Goal: Task Accomplishment & Management: Use online tool/utility

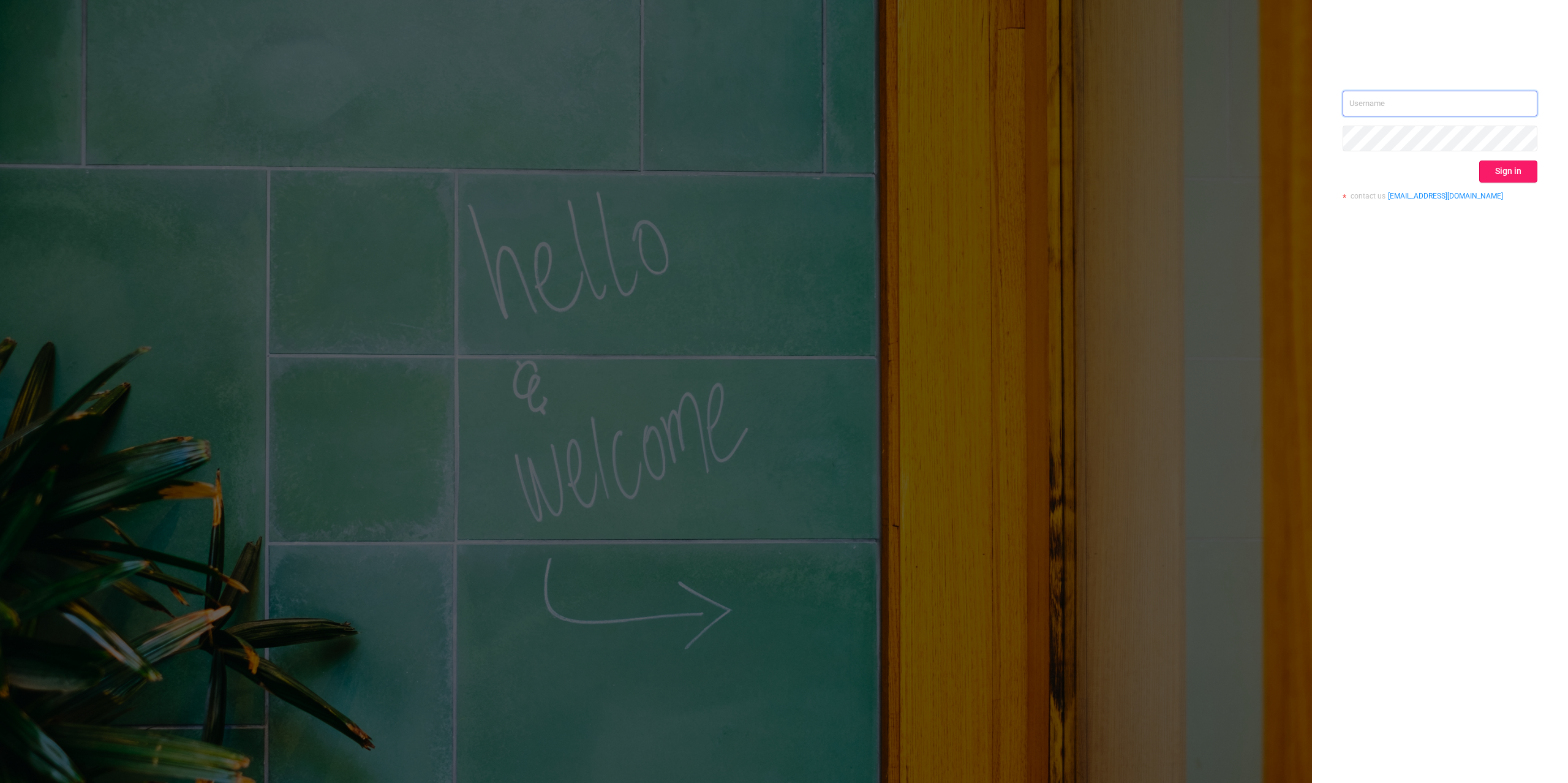
type input "[PERSON_NAME][EMAIL_ADDRESS][DOMAIN_NAME]"
click at [1521, 166] on button "Sign in" at bounding box center [1508, 172] width 58 height 22
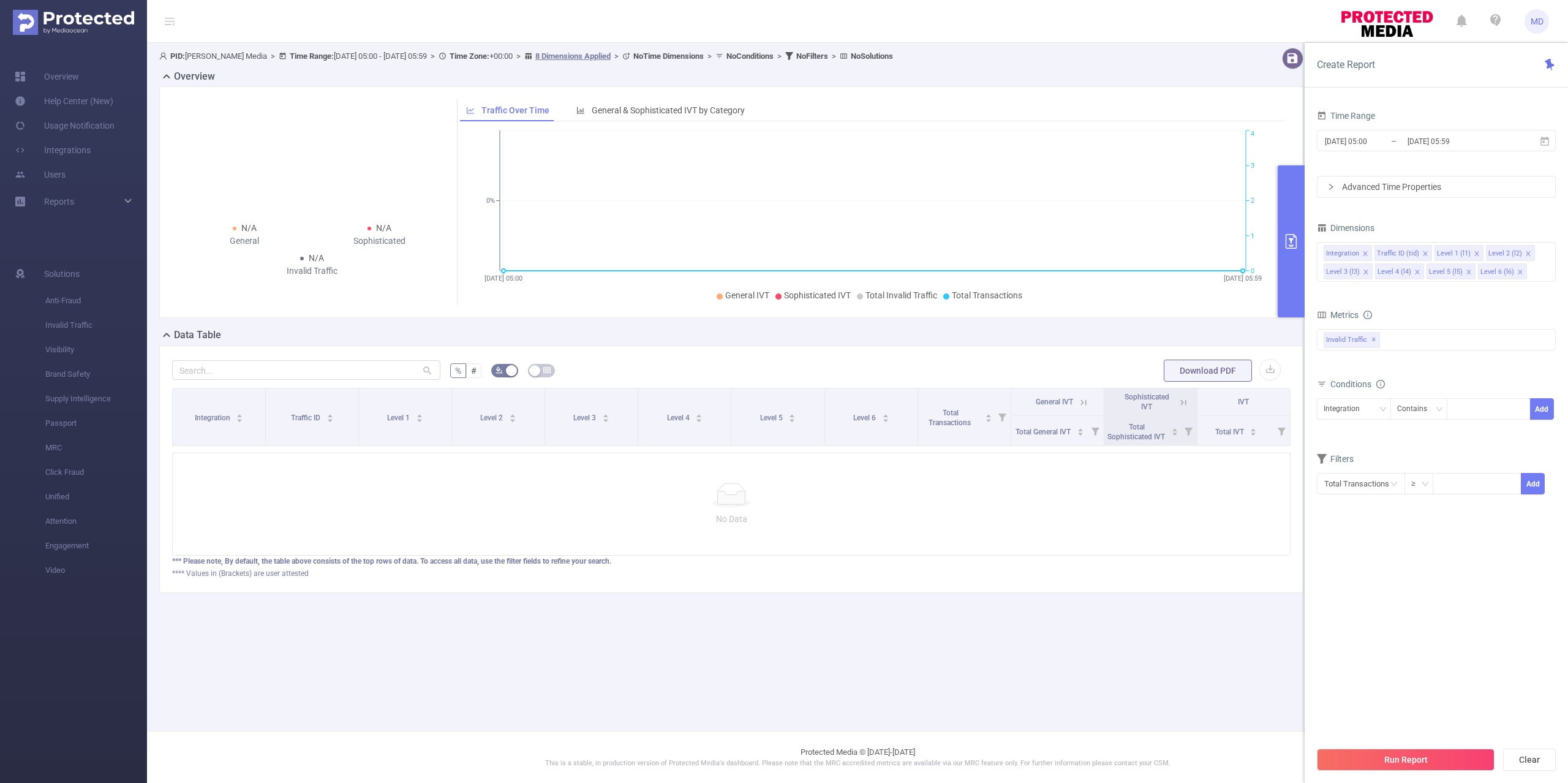
click at [1290, 244] on icon "primary" at bounding box center [1291, 241] width 14 height 14
click at [1357, 405] on div "Integration" at bounding box center [1346, 408] width 45 height 20
click at [1349, 452] on li "Traffic ID (tid)" at bounding box center [1354, 455] width 74 height 19
click at [1469, 408] on div at bounding box center [1489, 408] width 70 height 20
type input "1"
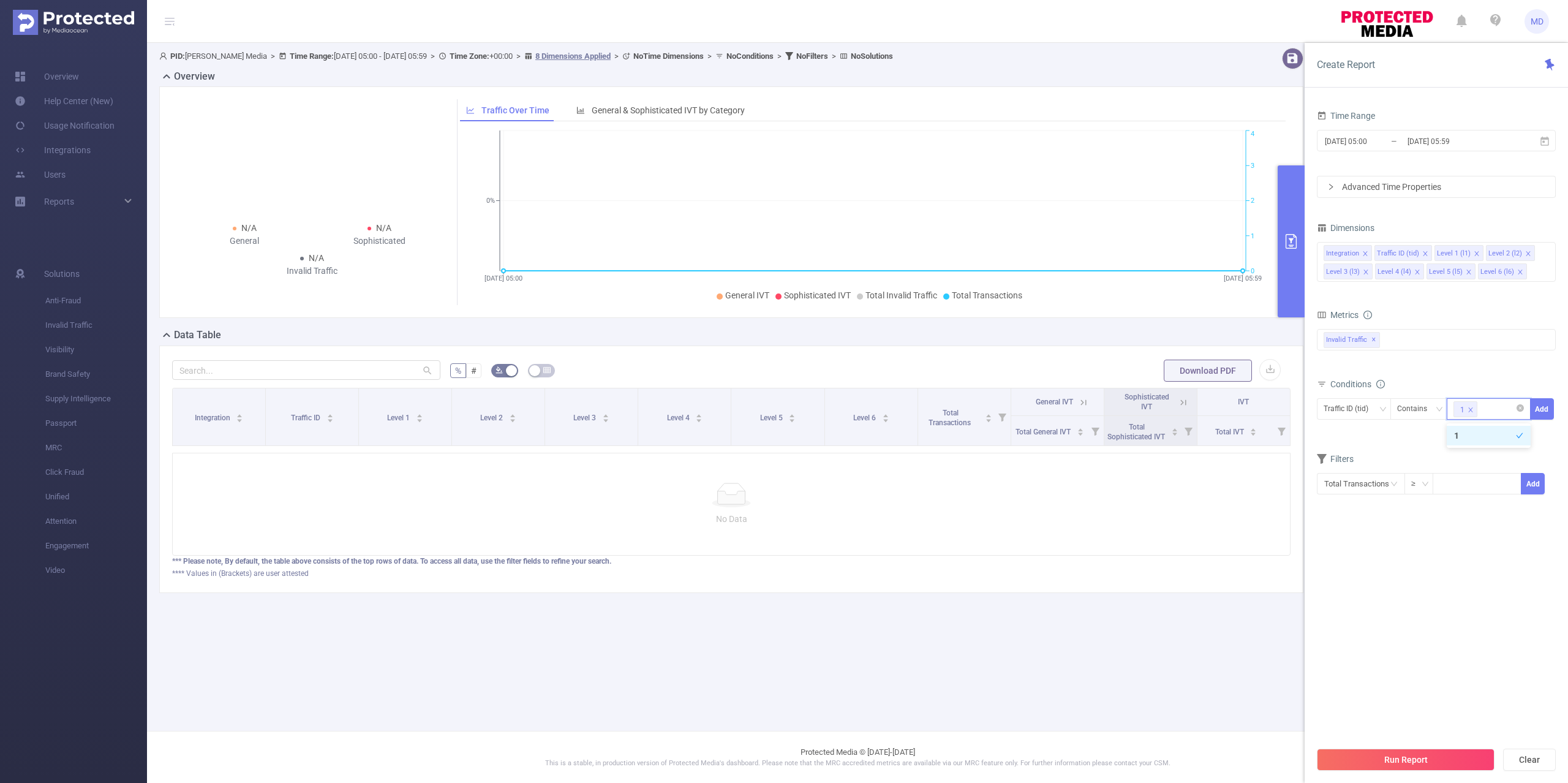
type input "6"
drag, startPoint x: 1539, startPoint y: 405, endPoint x: 1499, endPoint y: 432, distance: 48.3
click at [1539, 407] on button "Add" at bounding box center [1542, 408] width 24 height 21
click at [1346, 412] on div "Integration" at bounding box center [1346, 408] width 45 height 20
click at [1351, 539] on li "Level 4 (l4)" at bounding box center [1354, 533] width 74 height 19
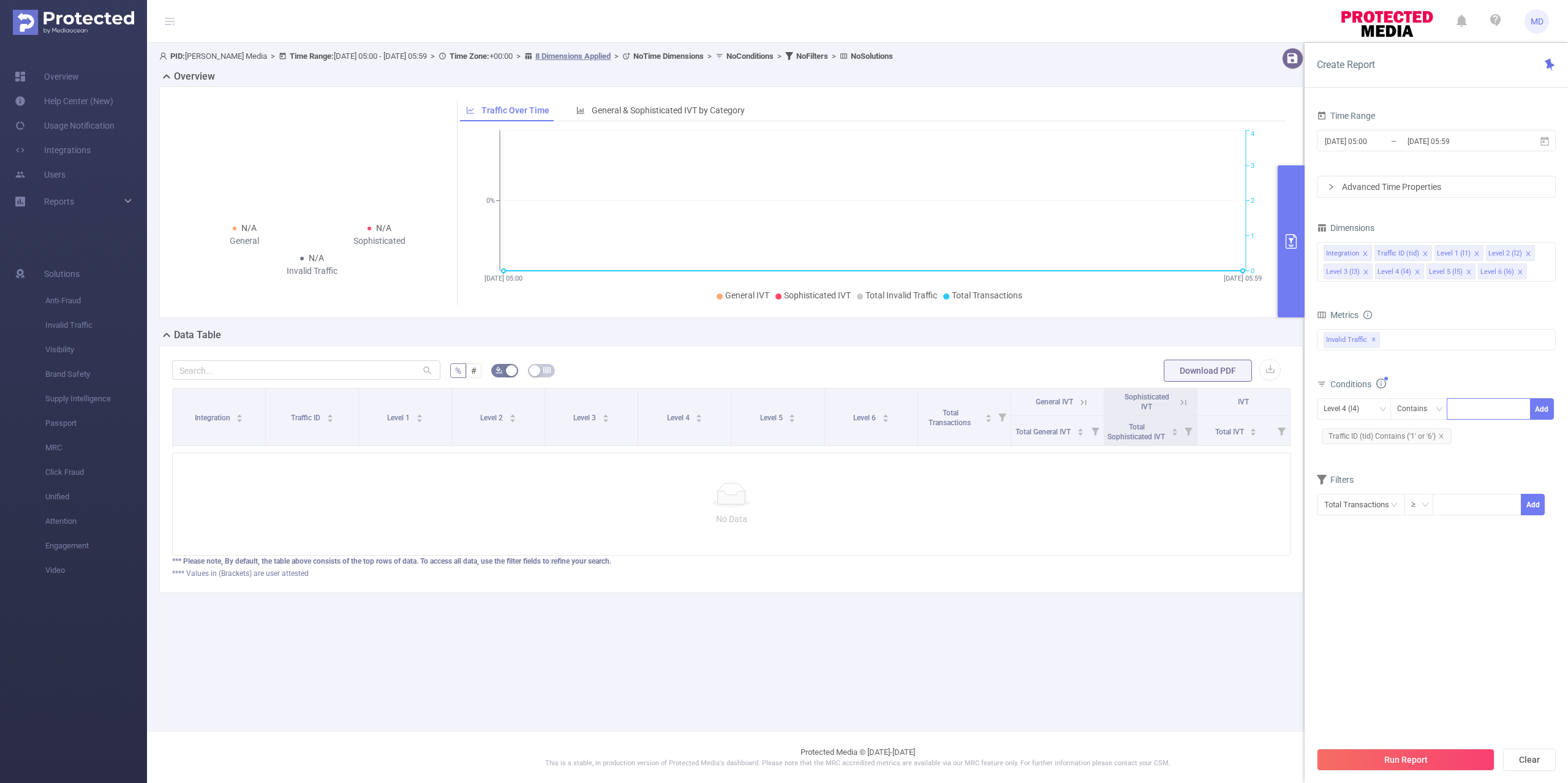
drag, startPoint x: 1475, startPoint y: 407, endPoint x: 1468, endPoint y: 405, distance: 7.3
click at [1471, 405] on div at bounding box center [1489, 408] width 70 height 20
paste input "1007055"
type input "1007055"
click at [1549, 408] on button "Add" at bounding box center [1542, 408] width 24 height 21
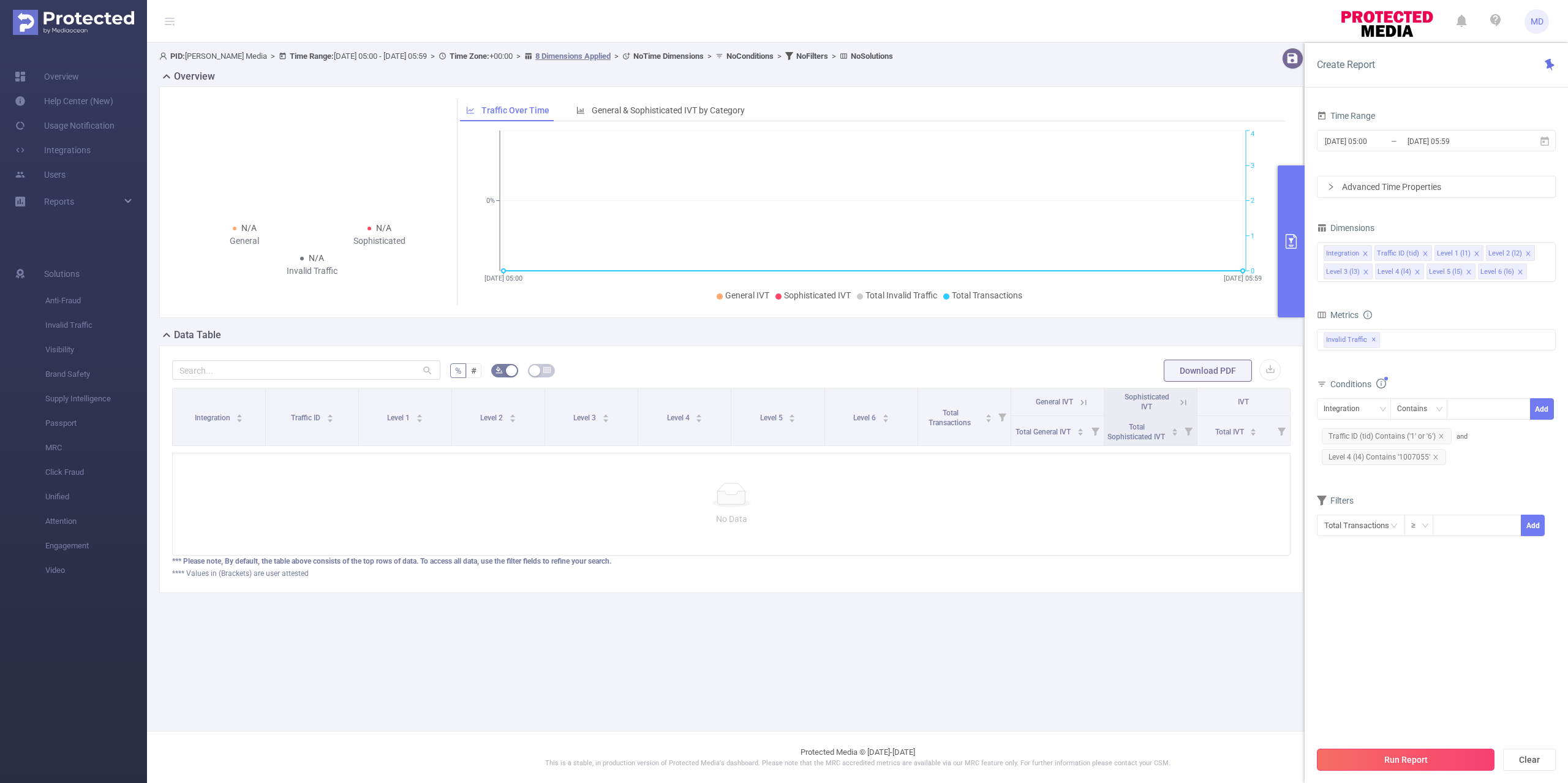
click at [1443, 758] on button "Run Report" at bounding box center [1406, 759] width 178 height 22
click at [1380, 145] on input "[DATE] 05:00" at bounding box center [1373, 141] width 99 height 17
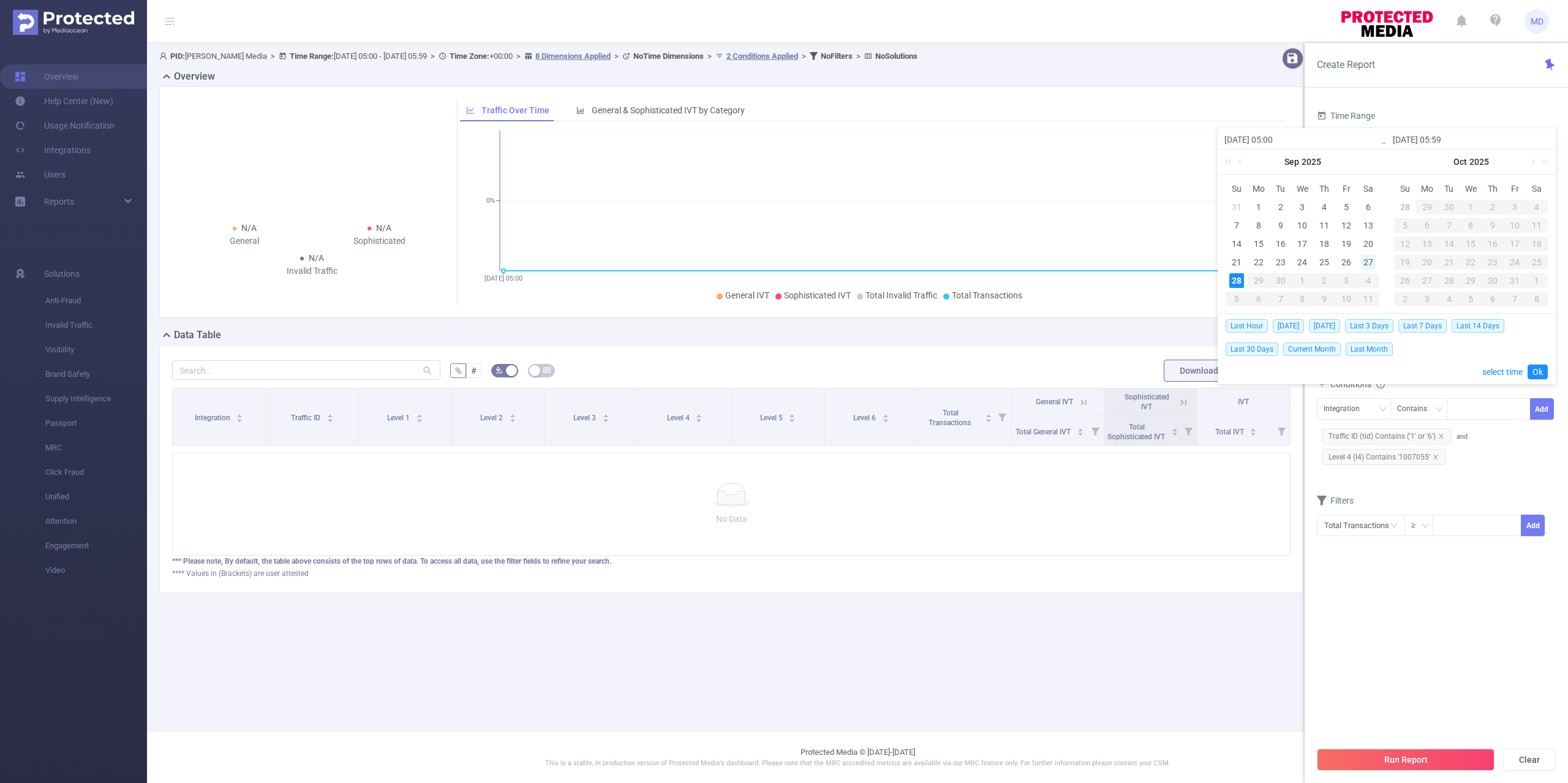
click at [1368, 260] on div "27" at bounding box center [1368, 261] width 14 height 14
click at [1236, 287] on div "28" at bounding box center [1236, 280] width 14 height 14
type input "[DATE] 05:00"
click at [1537, 371] on link "Ok" at bounding box center [1538, 371] width 20 height 14
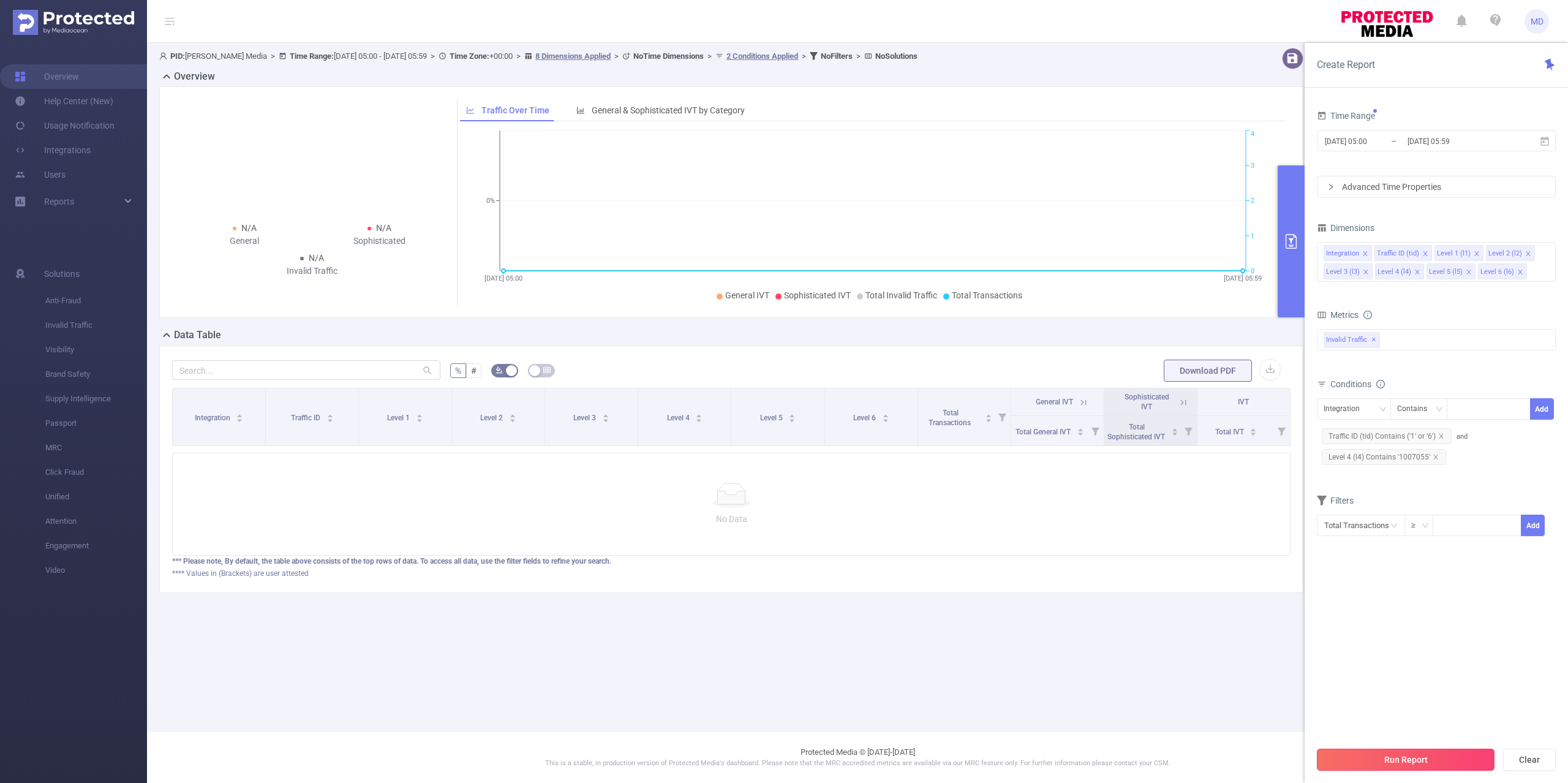
click at [1431, 765] on button "Run Report" at bounding box center [1406, 759] width 178 height 22
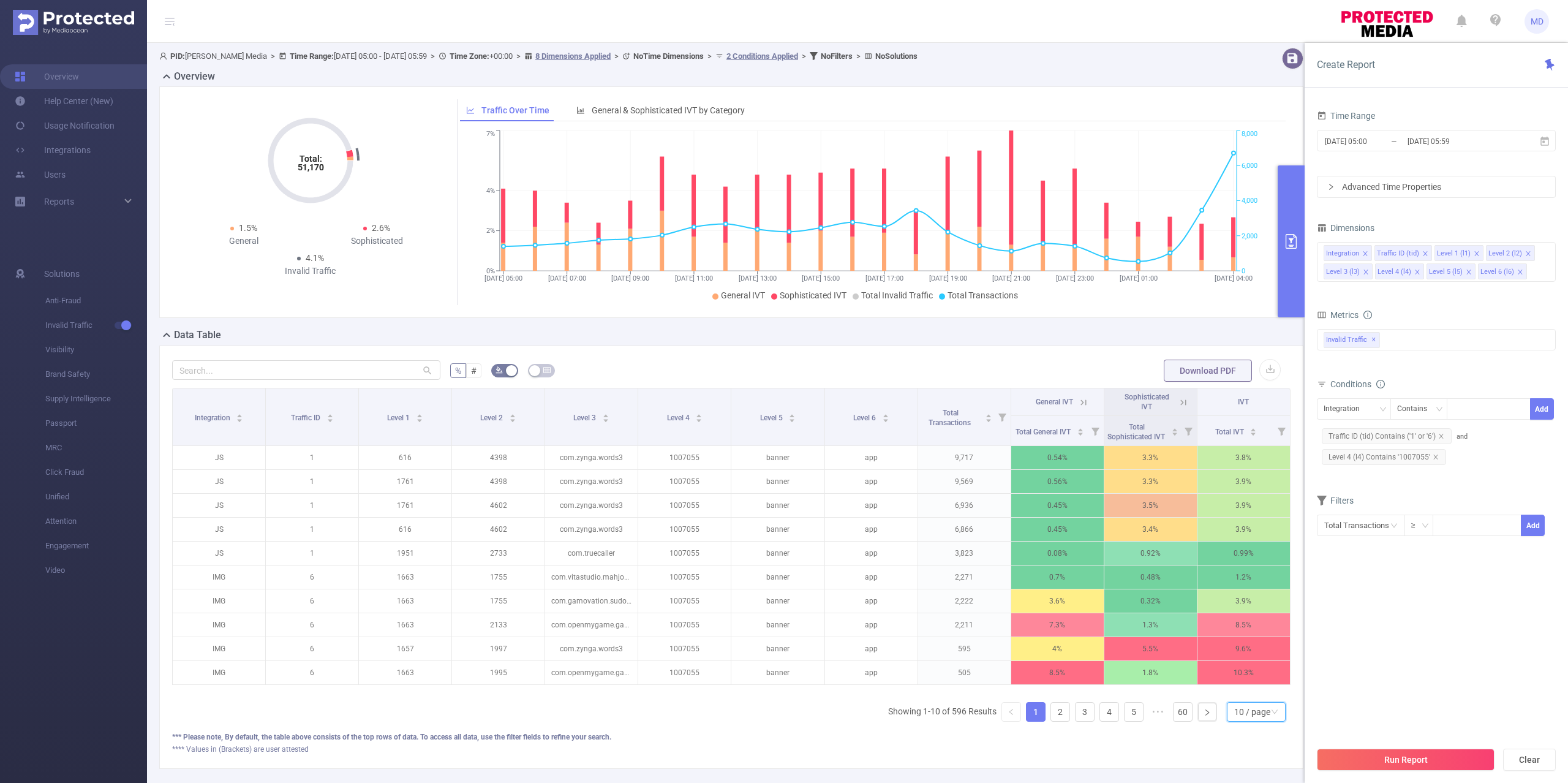
click at [1238, 720] on div "10 / page" at bounding box center [1252, 712] width 36 height 19
click at [1241, 709] on li "50 / page" at bounding box center [1243, 714] width 59 height 19
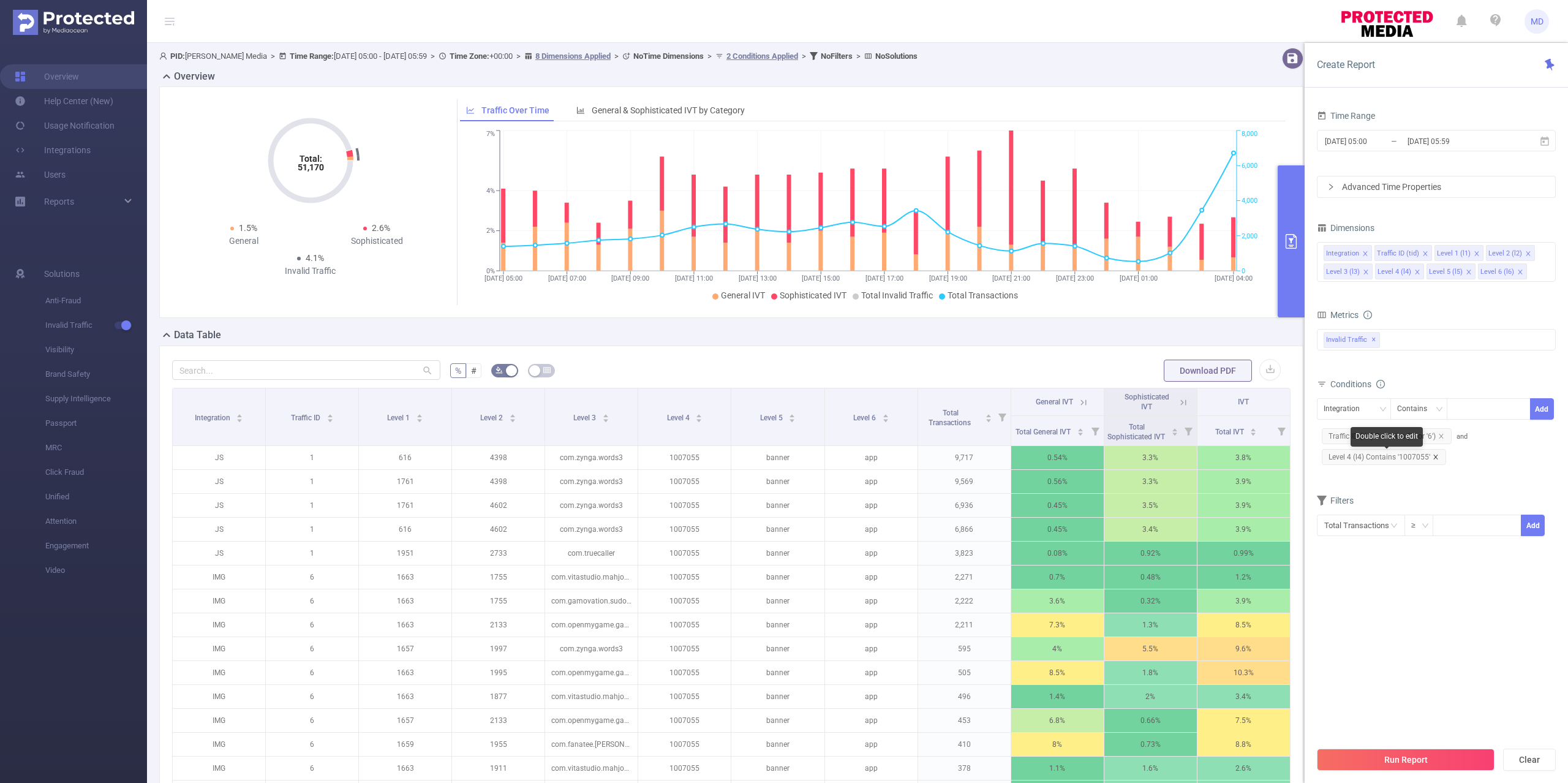
click at [1434, 458] on icon "icon: close" at bounding box center [1435, 456] width 4 height 4
click at [1358, 405] on body "MD Overview Help Center (New) Usage Notification Integrations Users Reports Sol…" at bounding box center [784, 392] width 1568 height 783
click at [1327, 405] on div "Integration" at bounding box center [1346, 408] width 45 height 20
click at [1351, 532] on li "Level 4 (l4)" at bounding box center [1354, 533] width 74 height 19
click at [1499, 408] on div at bounding box center [1489, 408] width 70 height 20
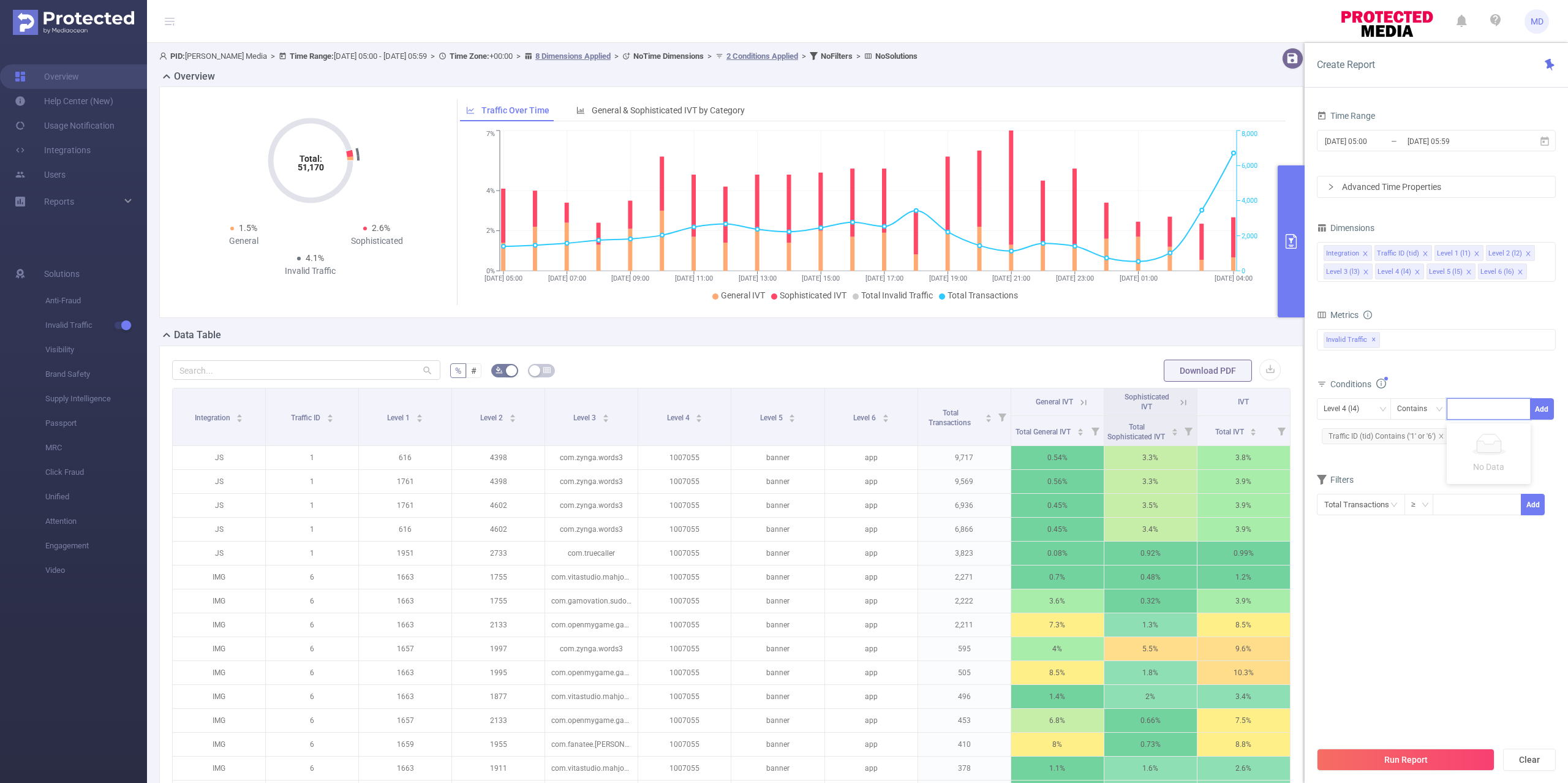
paste input "1007563"
type input "1007563"
click at [1412, 760] on button "Run Report" at bounding box center [1406, 759] width 178 height 22
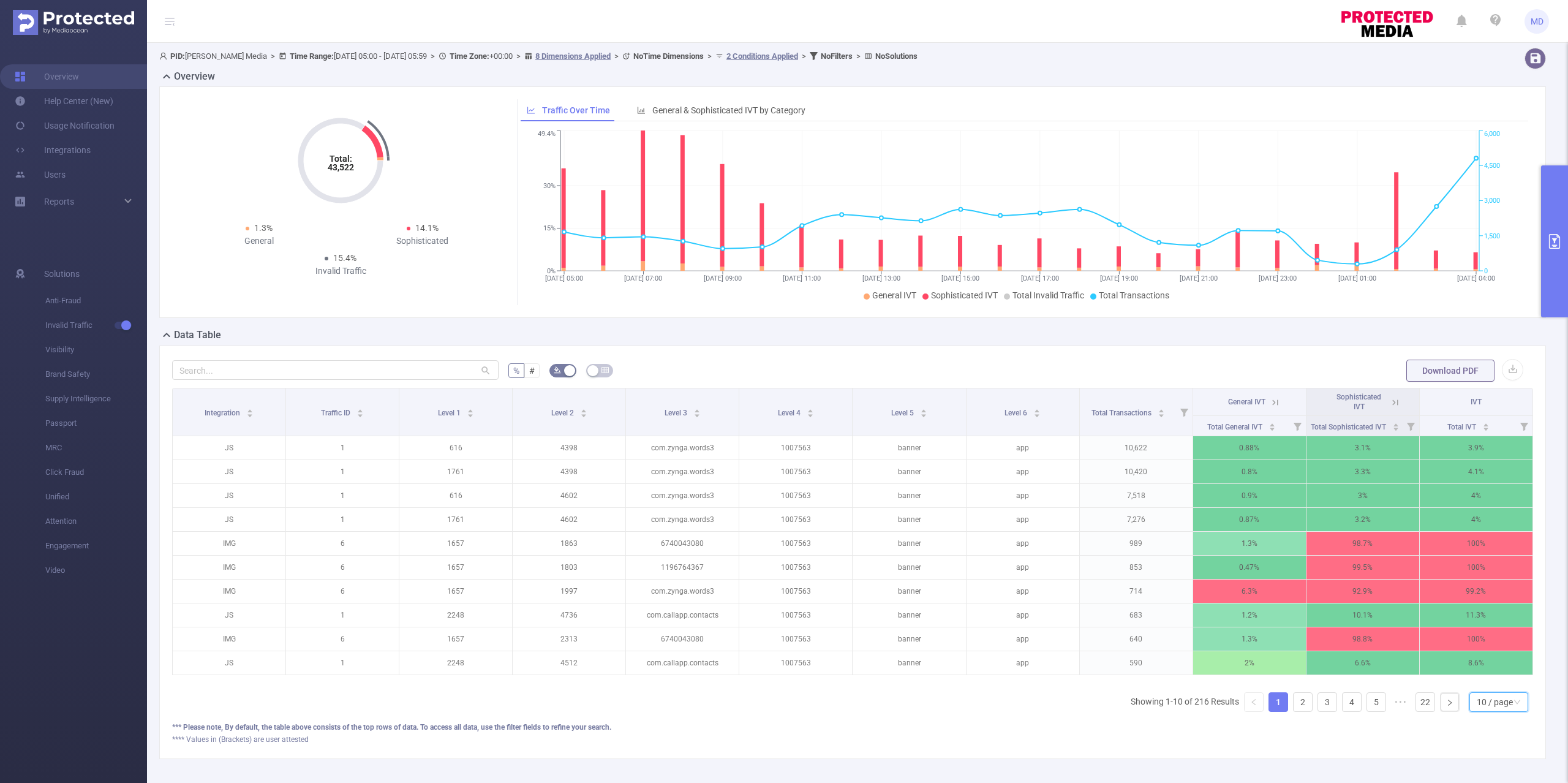
click at [1491, 711] on div "10 / page" at bounding box center [1494, 702] width 36 height 19
click at [1493, 691] on li "50 / page" at bounding box center [1486, 694] width 59 height 19
